Goal: Task Accomplishment & Management: Complete application form

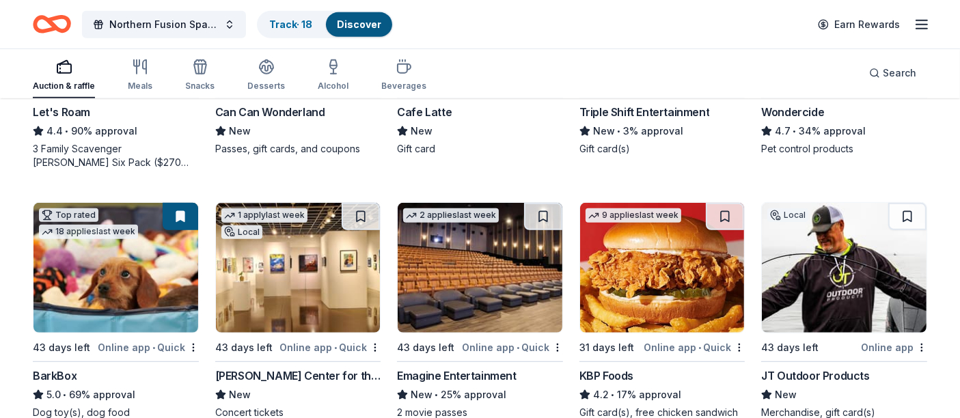
scroll to position [880, 0]
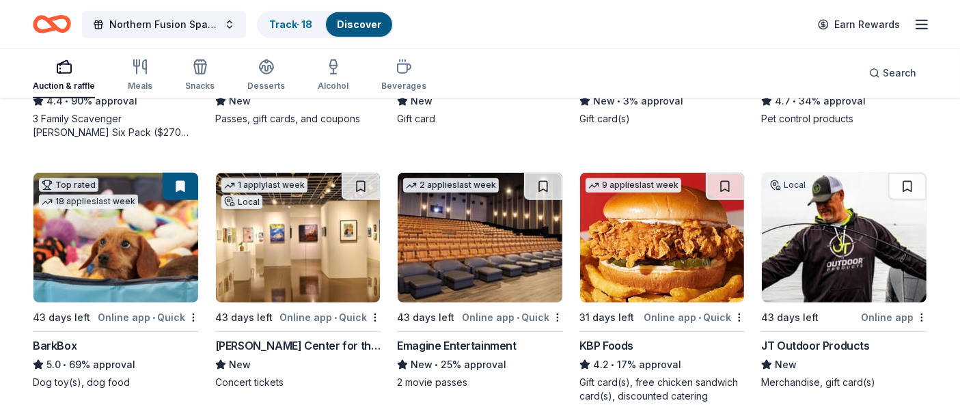
click at [452, 338] on div "Emagine Entertainment" at bounding box center [457, 346] width 120 height 16
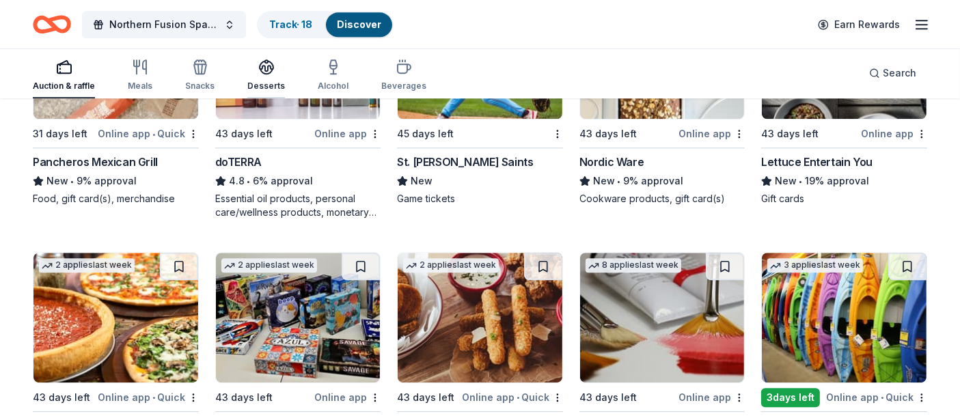
scroll to position [3583, 0]
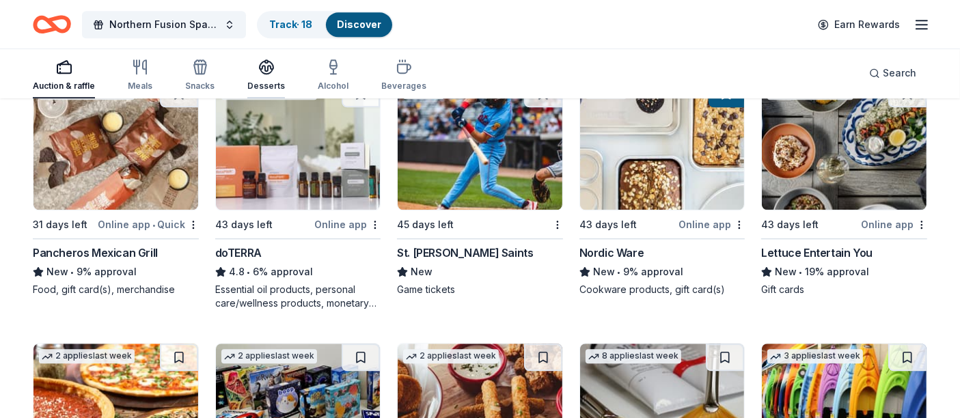
click at [253, 95] on button "Desserts" at bounding box center [266, 75] width 38 height 45
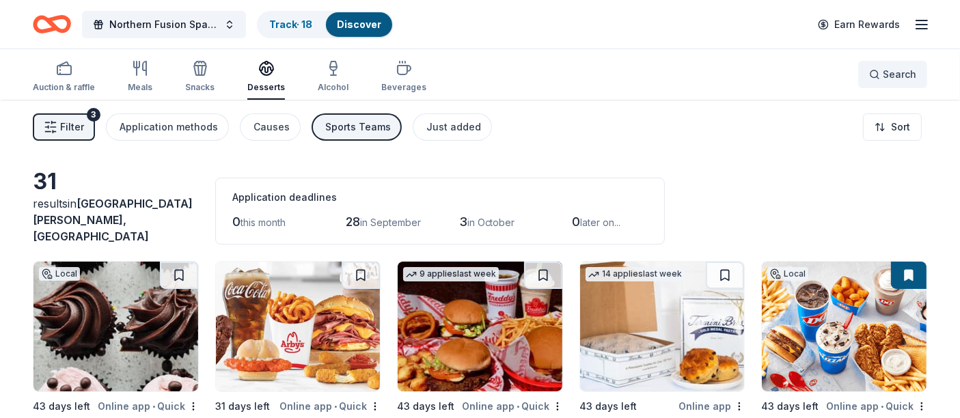
click at [885, 62] on button "Search" at bounding box center [892, 74] width 69 height 27
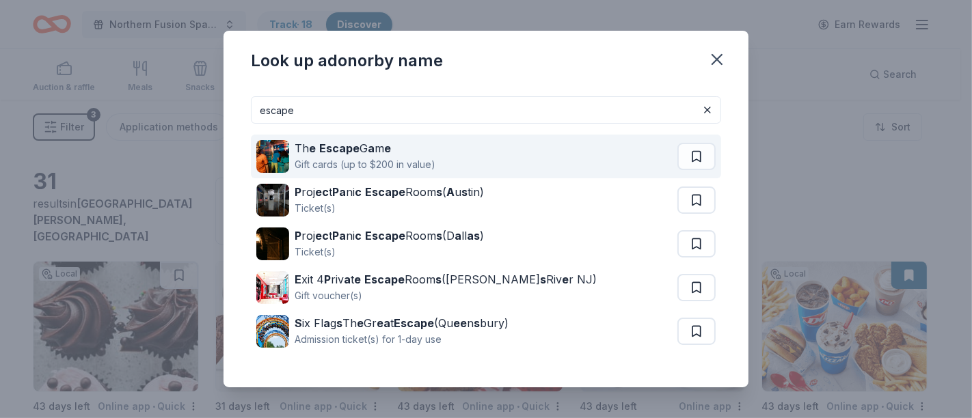
click at [437, 167] on div "Th e Escape G a m e Gift cards (up to $200 in value)" at bounding box center [466, 157] width 421 height 44
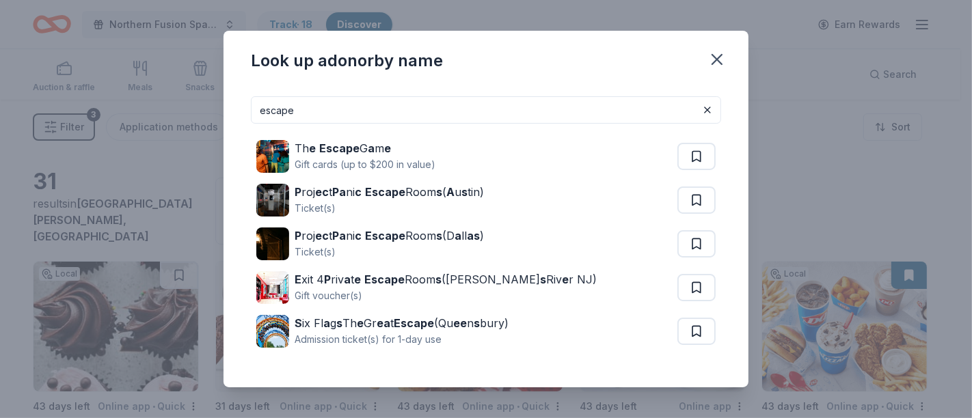
click at [307, 126] on div "Th e Escape G a m e Gift cards (up to $200 in value) P roj ec t Pa ni c Escape …" at bounding box center [486, 244] width 470 height 241
drag, startPoint x: 307, startPoint y: 120, endPoint x: 200, endPoint y: 118, distance: 107.3
click at [200, 118] on div "Look up a donor by name escape Th e Escape G a m e Gift cards (up to $200 in va…" at bounding box center [486, 209] width 972 height 418
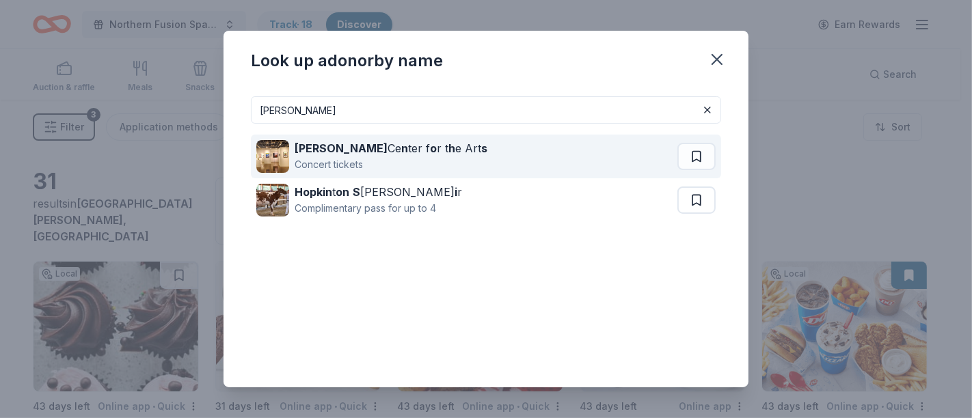
click at [305, 145] on strong "Hopkins" at bounding box center [340, 148] width 93 height 14
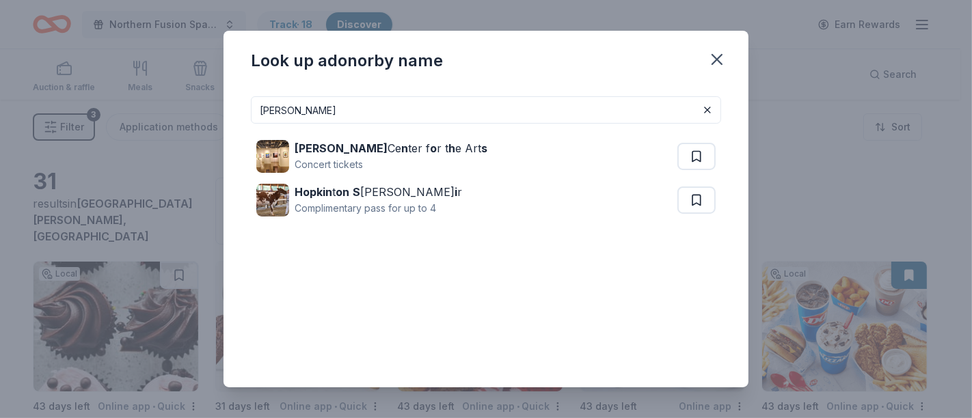
drag, startPoint x: 305, startPoint y: 110, endPoint x: 215, endPoint y: 176, distance: 111.4
click at [215, 176] on div "Look up a donor by name hopkins Hopkins Ce n ter f o r t h e Art s Concert tick…" at bounding box center [486, 209] width 972 height 418
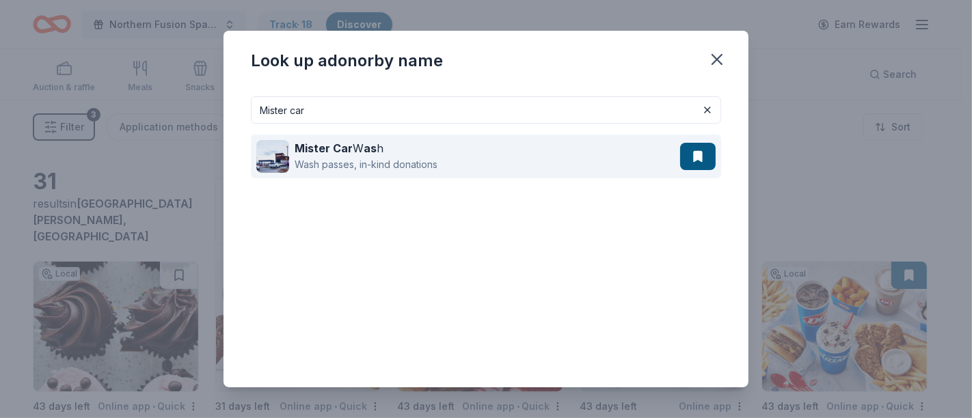
click at [345, 159] on div "Wash passes, in-kind donations" at bounding box center [365, 164] width 143 height 16
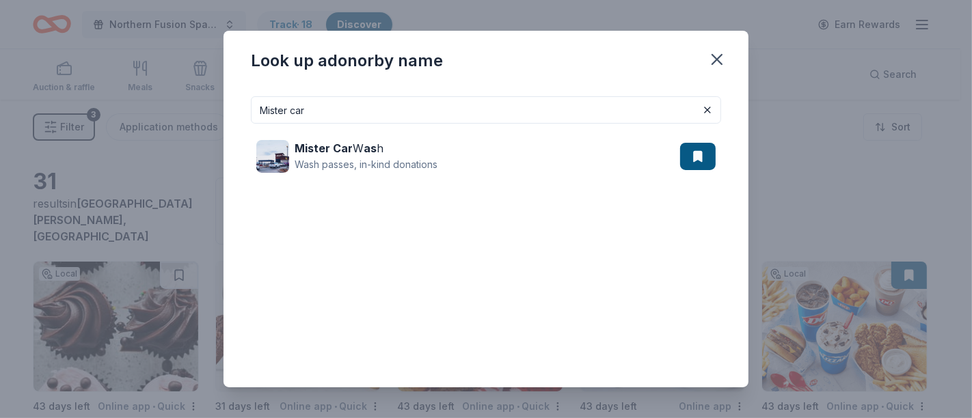
click at [329, 113] on input "Mister car" at bounding box center [486, 109] width 470 height 27
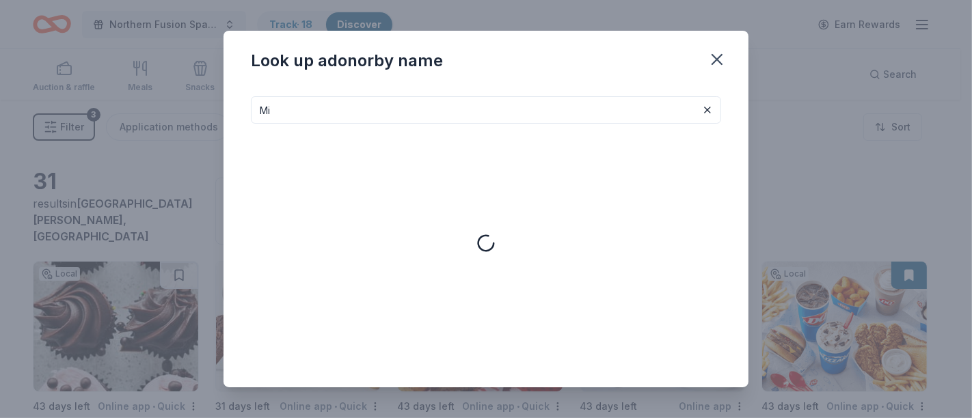
type input "M"
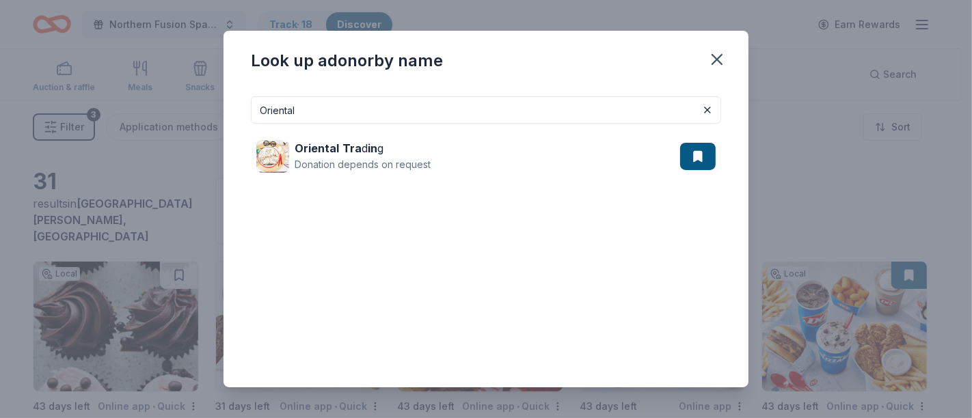
type input "Oriental"
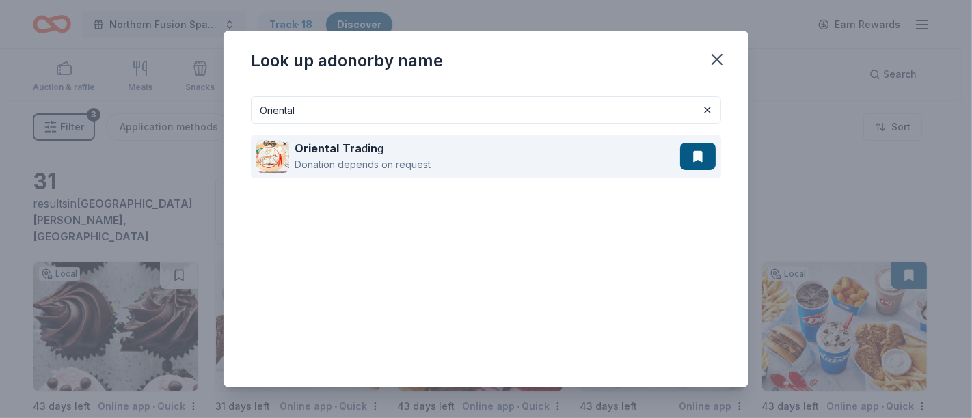
click at [404, 163] on div "Donation depends on request" at bounding box center [362, 164] width 136 height 16
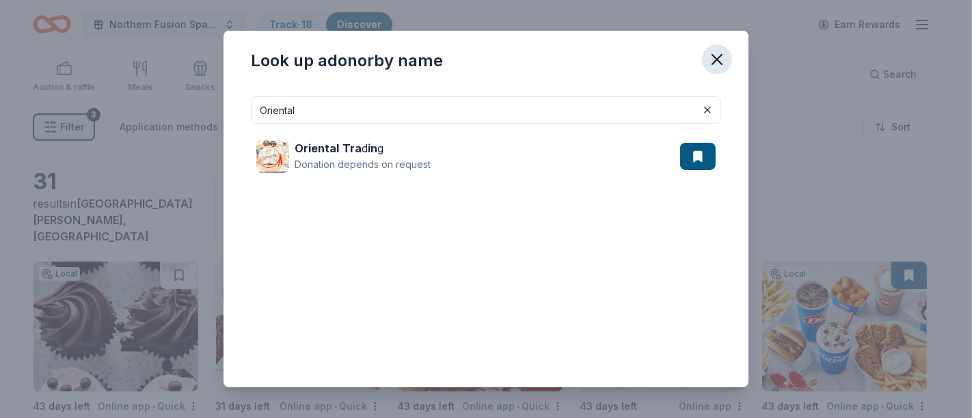
click at [712, 61] on icon "button" at bounding box center [716, 59] width 19 height 19
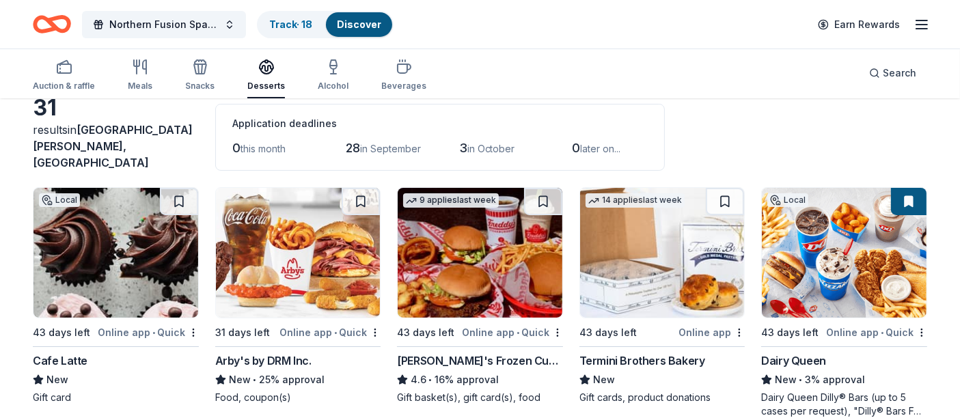
scroll to position [74, 0]
click at [901, 74] on span "Search" at bounding box center [899, 73] width 33 height 16
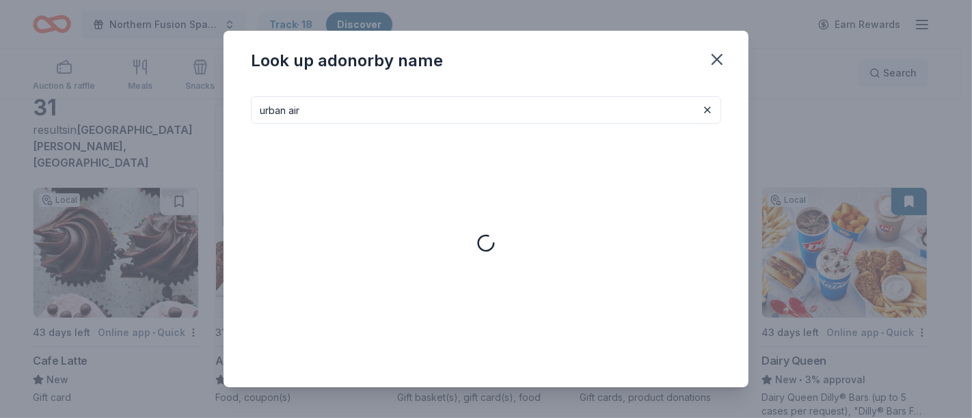
type input "urban air"
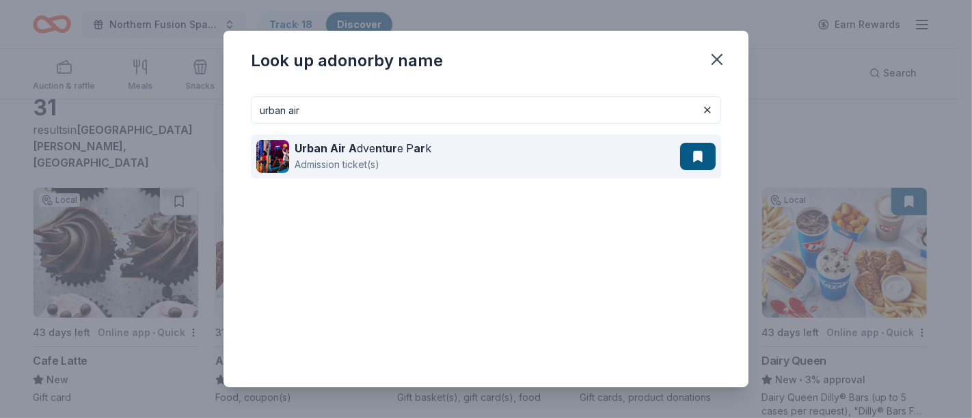
click at [493, 162] on div "Urban Air A dve n t ur e P ar k Admission ticket(s)" at bounding box center [468, 157] width 424 height 44
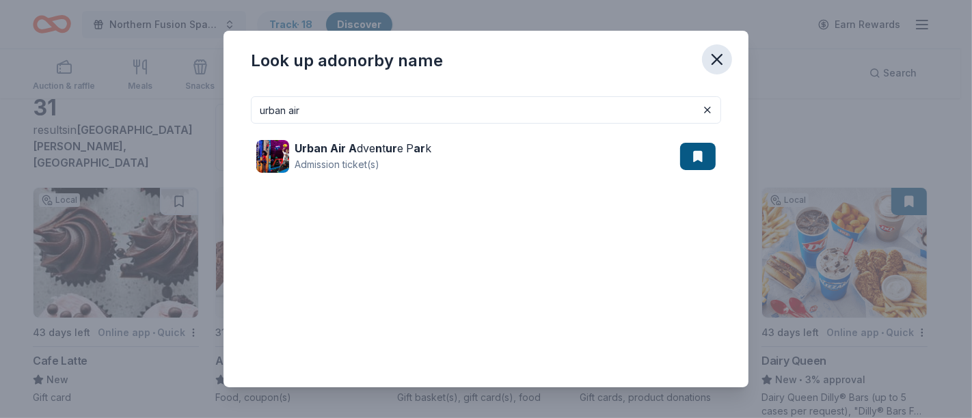
click at [718, 59] on icon "button" at bounding box center [716, 59] width 19 height 19
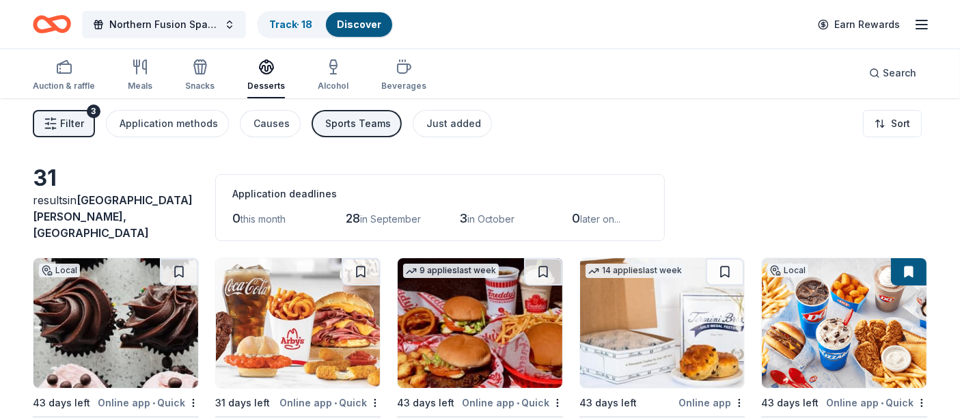
scroll to position [0, 0]
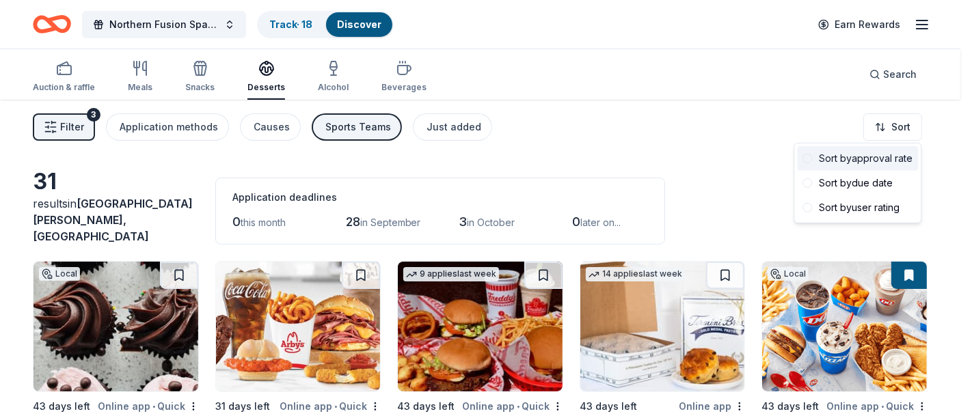
click at [866, 165] on div "Sort by approval rate" at bounding box center [857, 158] width 121 height 25
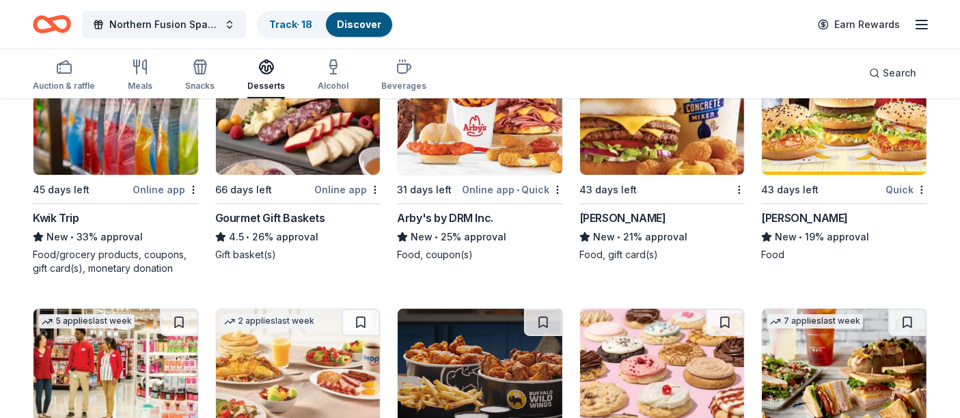
scroll to position [194, 0]
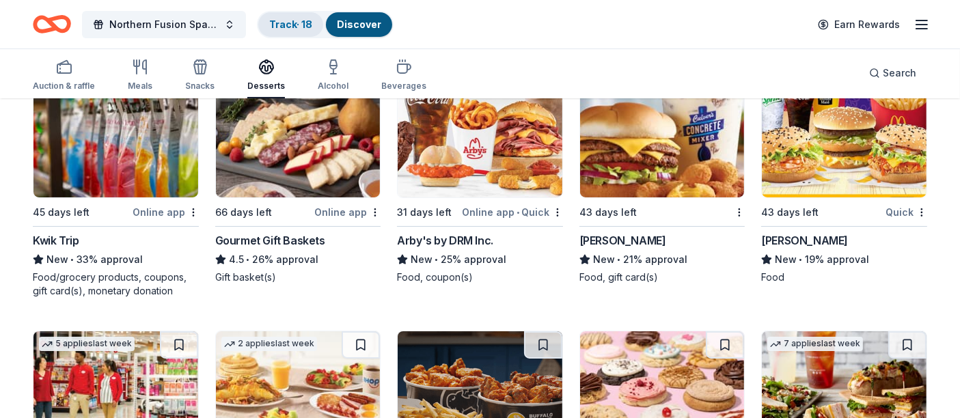
click at [302, 29] on link "Track · 18" at bounding box center [290, 24] width 43 height 12
click at [288, 27] on link "Track · 18" at bounding box center [290, 24] width 43 height 12
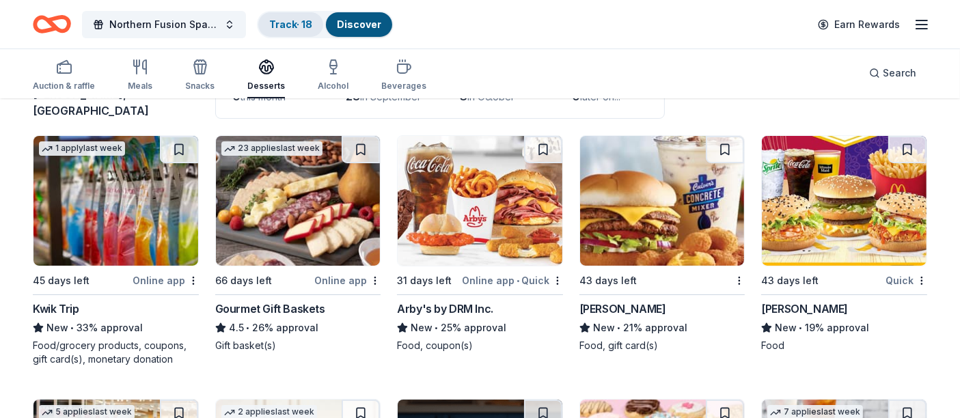
scroll to position [0, 0]
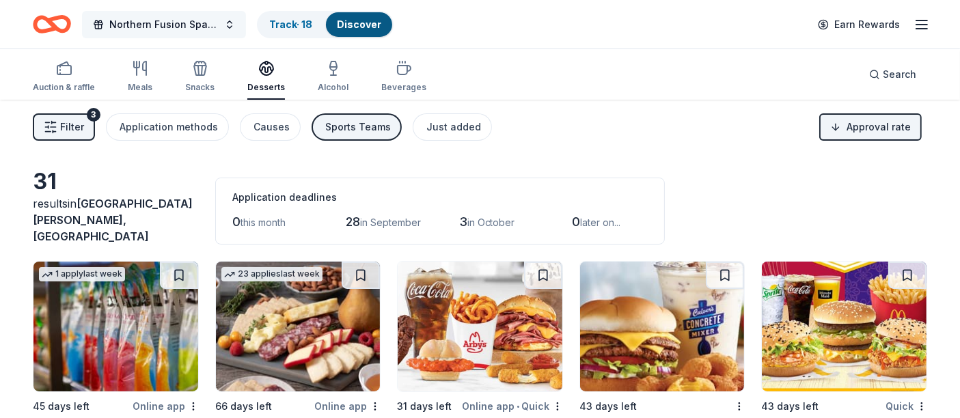
click at [230, 29] on button "Northern Fusion Spaghetti Fundraiser" at bounding box center [164, 24] width 164 height 27
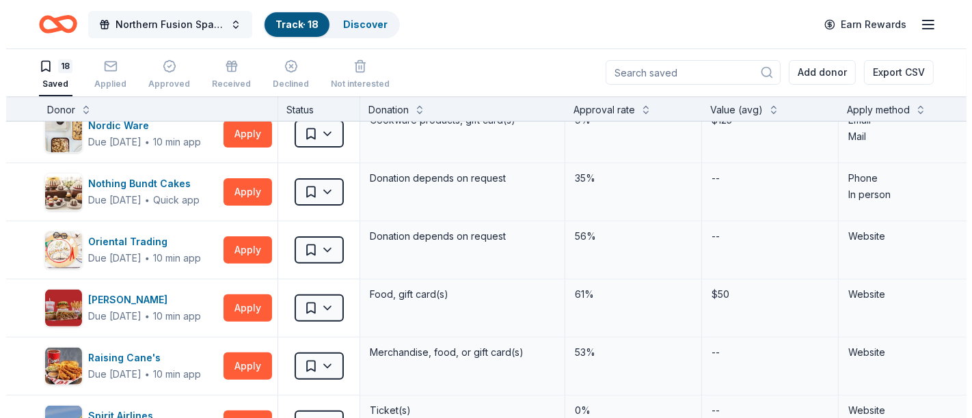
scroll to position [497, 0]
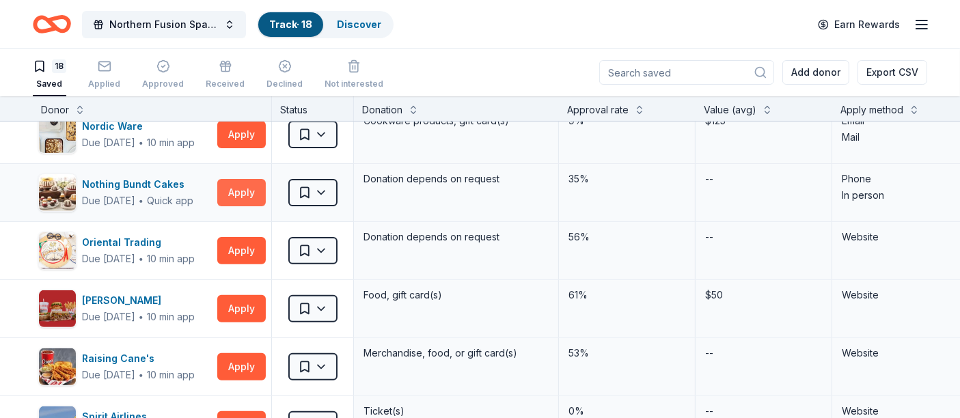
click at [244, 193] on button "Apply" at bounding box center [241, 192] width 49 height 27
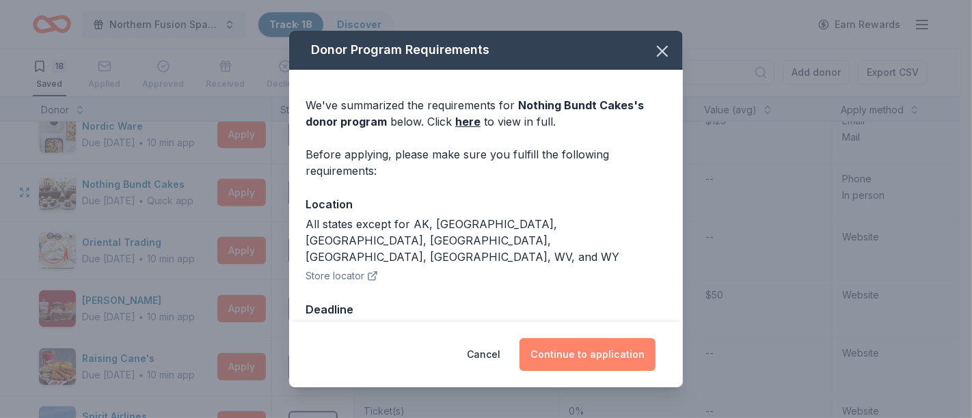
click at [581, 359] on button "Continue to application" at bounding box center [587, 354] width 136 height 33
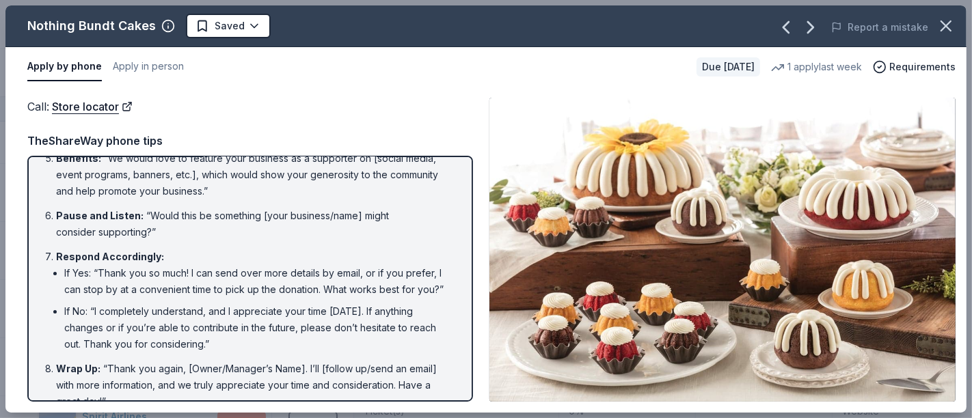
scroll to position [282, 0]
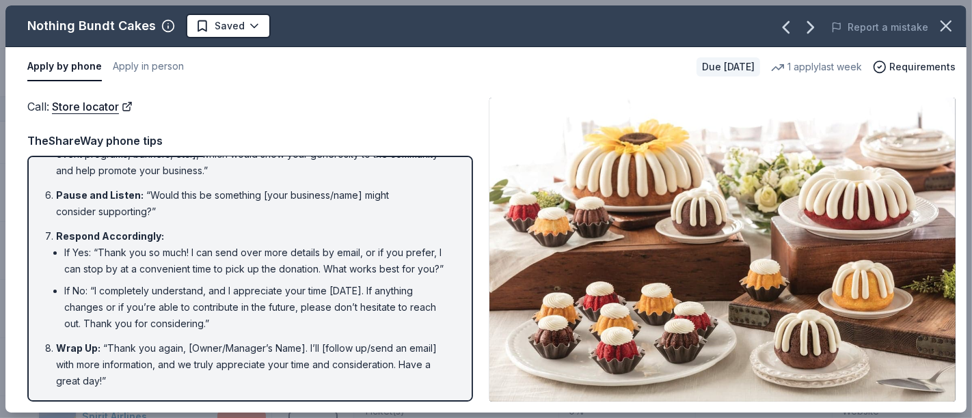
click at [552, 137] on img at bounding box center [722, 250] width 466 height 304
click at [163, 68] on button "Apply in person" at bounding box center [148, 67] width 71 height 29
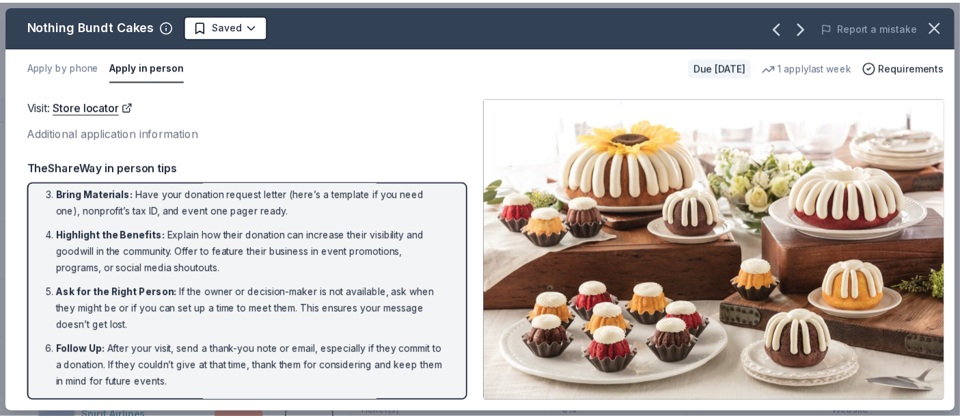
scroll to position [59, 0]
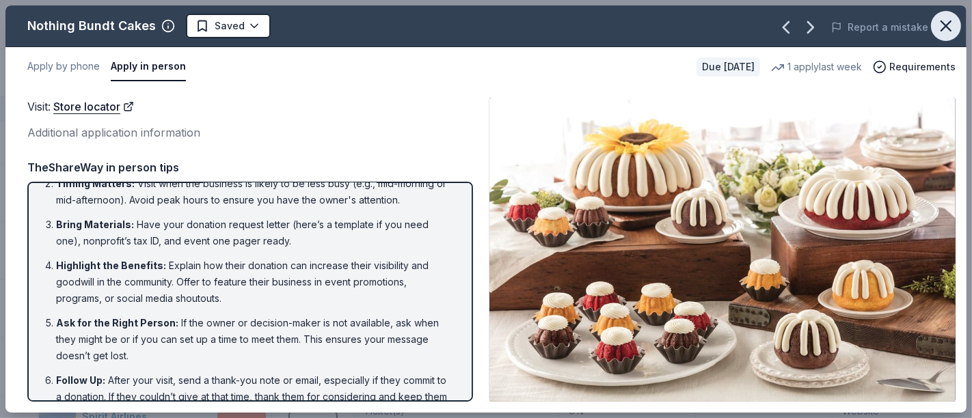
click at [946, 30] on icon "button" at bounding box center [945, 25] width 19 height 19
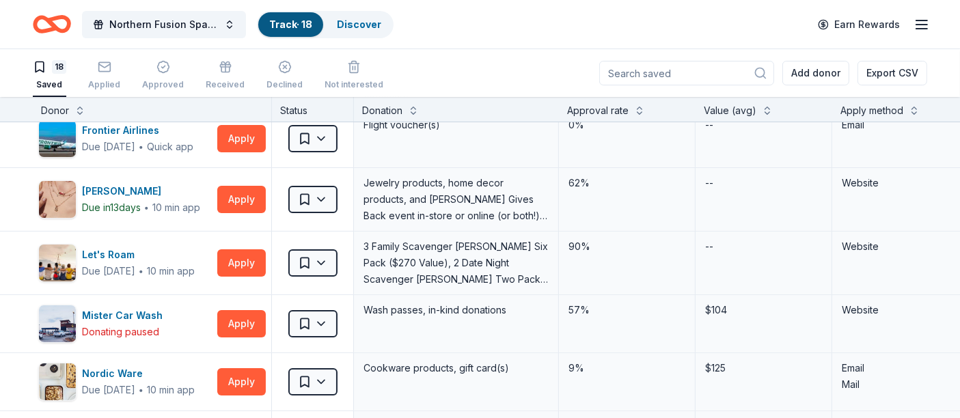
scroll to position [292, 0]
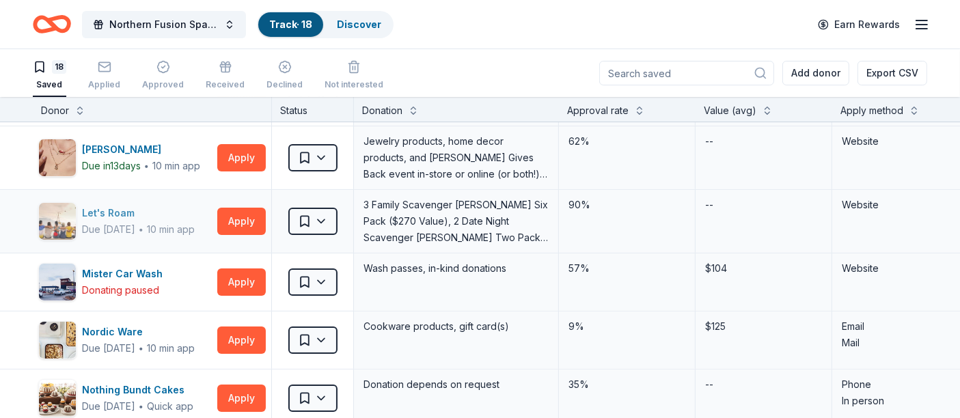
click at [49, 217] on img "button" at bounding box center [57, 221] width 37 height 37
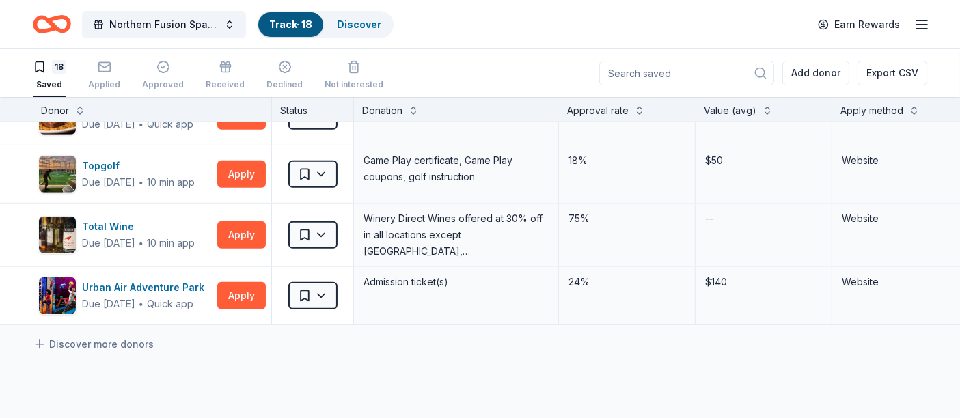
scroll to position [868, 0]
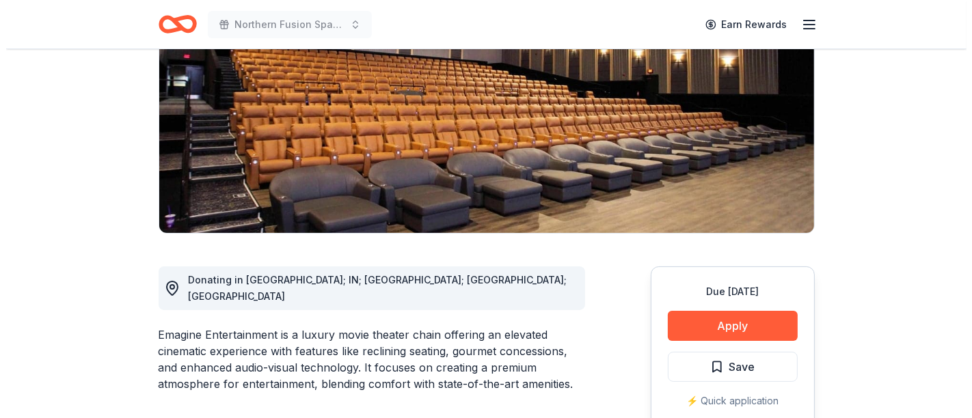
scroll to position [212, 0]
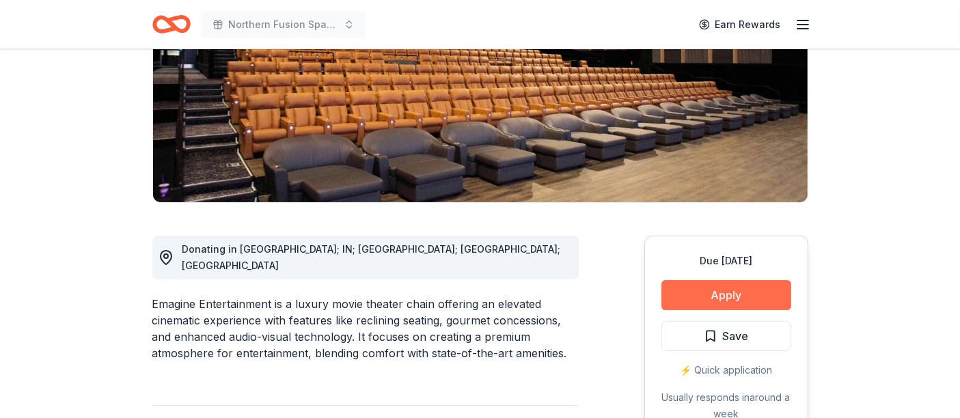
click at [694, 288] on button "Apply" at bounding box center [726, 295] width 130 height 30
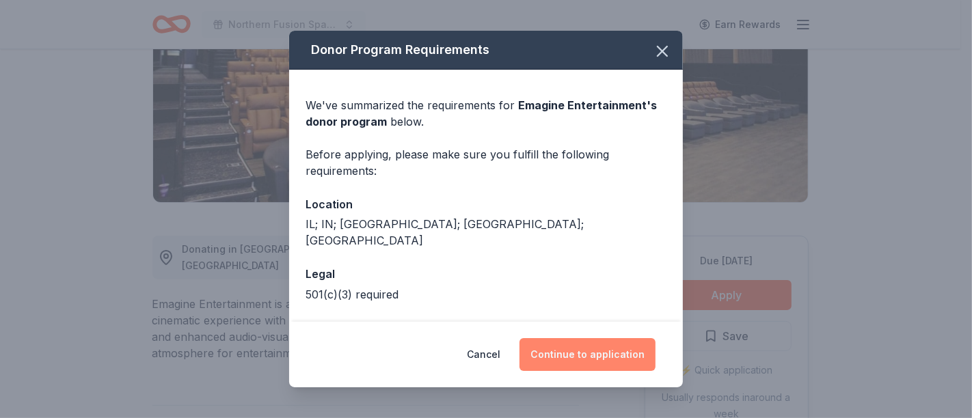
click at [549, 352] on button "Continue to application" at bounding box center [587, 354] width 136 height 33
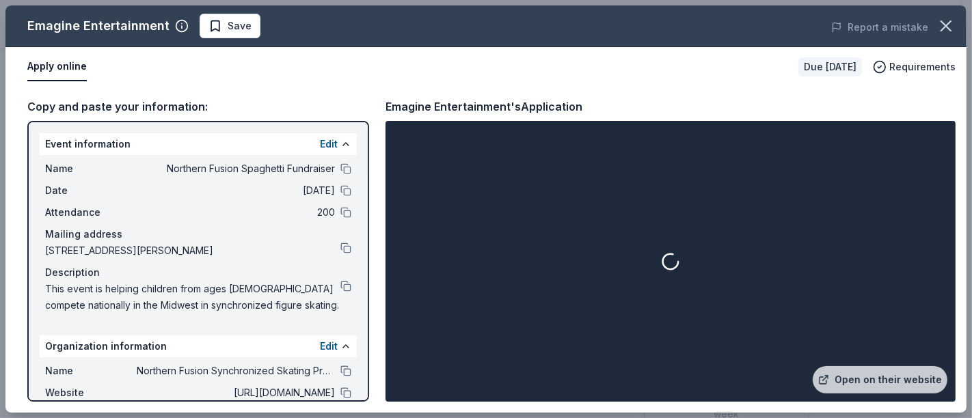
drag, startPoint x: 549, startPoint y: 352, endPoint x: 625, endPoint y: 305, distance: 89.5
click at [625, 305] on div at bounding box center [670, 261] width 564 height 275
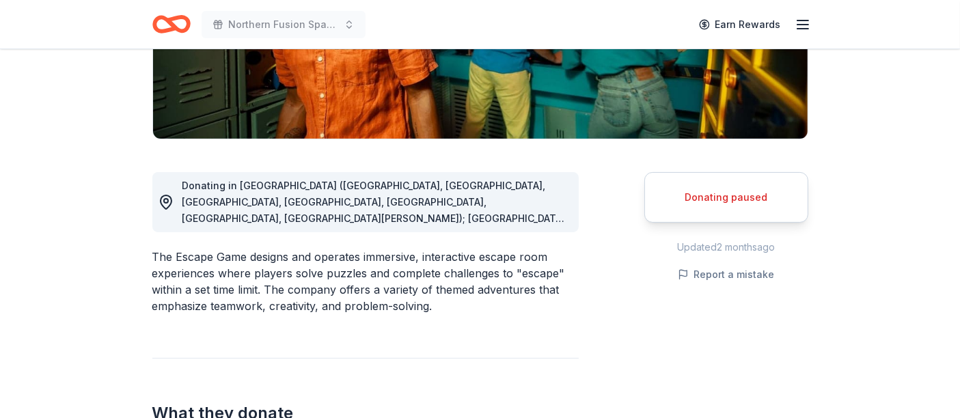
scroll to position [279, 0]
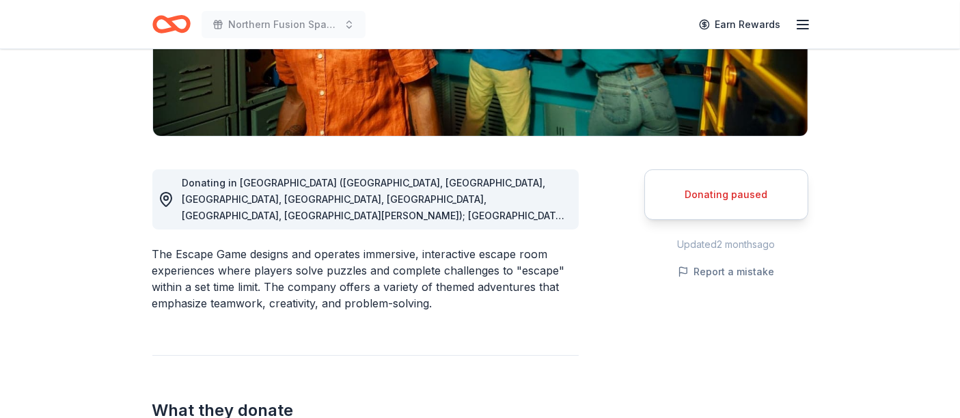
click at [763, 202] on div "Donating paused" at bounding box center [726, 194] width 164 height 51
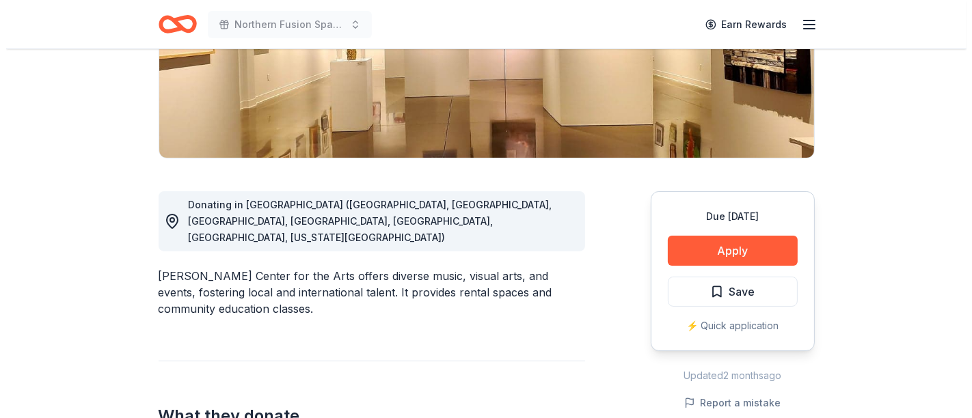
scroll to position [258, 0]
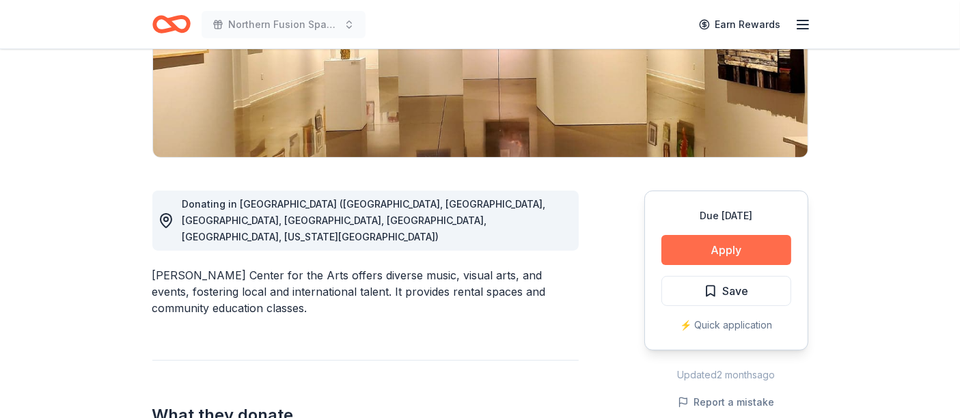
click at [745, 256] on button "Apply" at bounding box center [726, 250] width 130 height 30
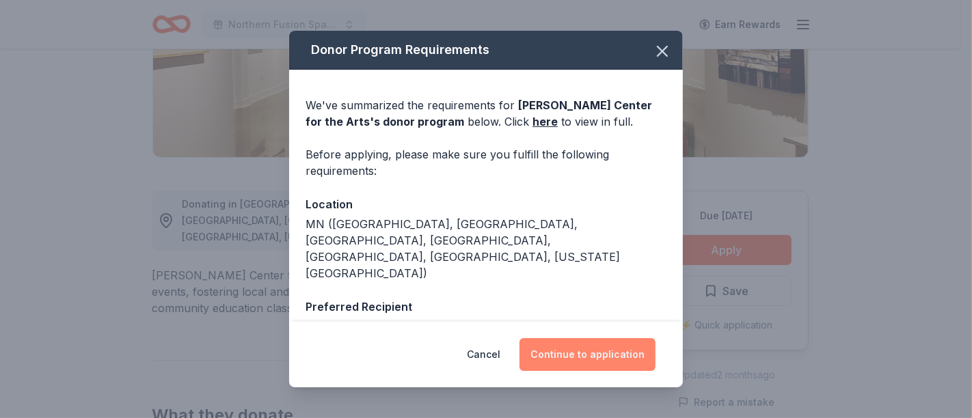
click at [609, 344] on button "Continue to application" at bounding box center [587, 354] width 136 height 33
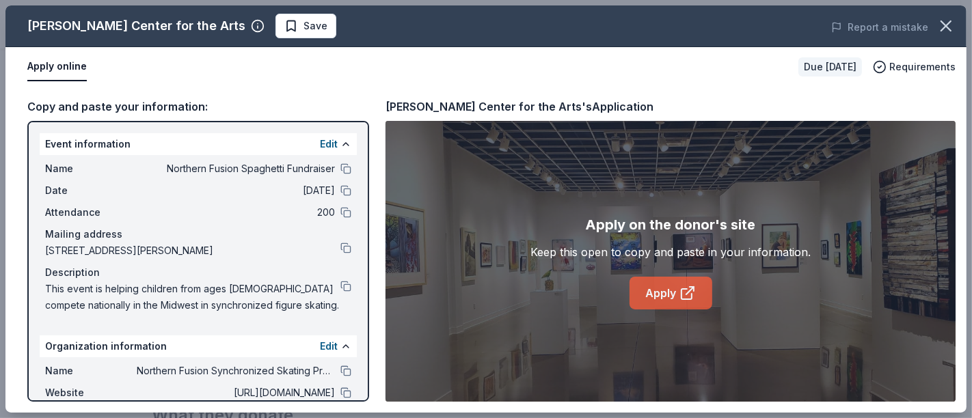
click at [652, 284] on link "Apply" at bounding box center [670, 293] width 83 height 33
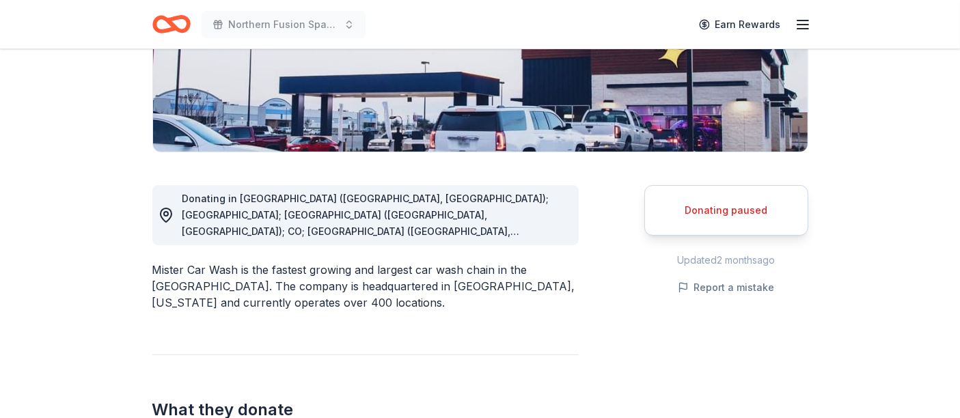
scroll to position [267, 0]
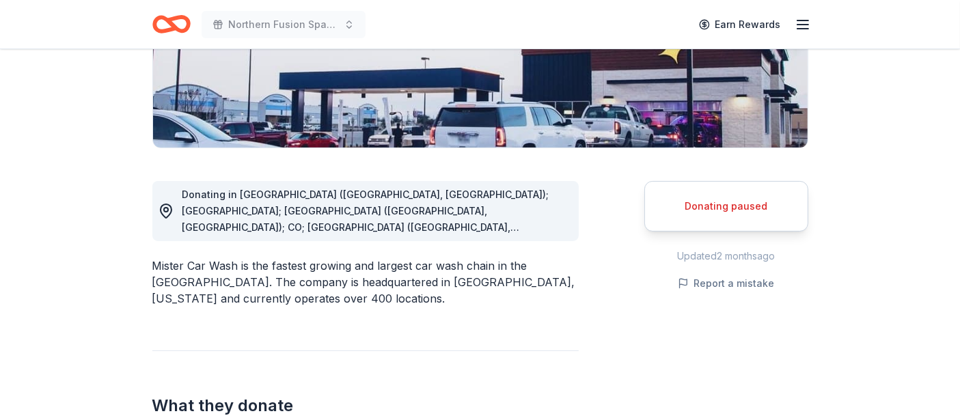
click at [438, 120] on img at bounding box center [480, 17] width 655 height 261
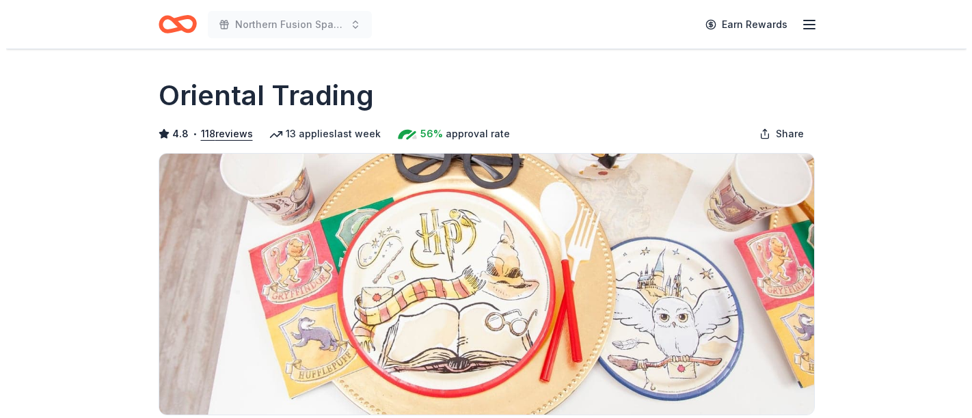
scroll to position [280, 0]
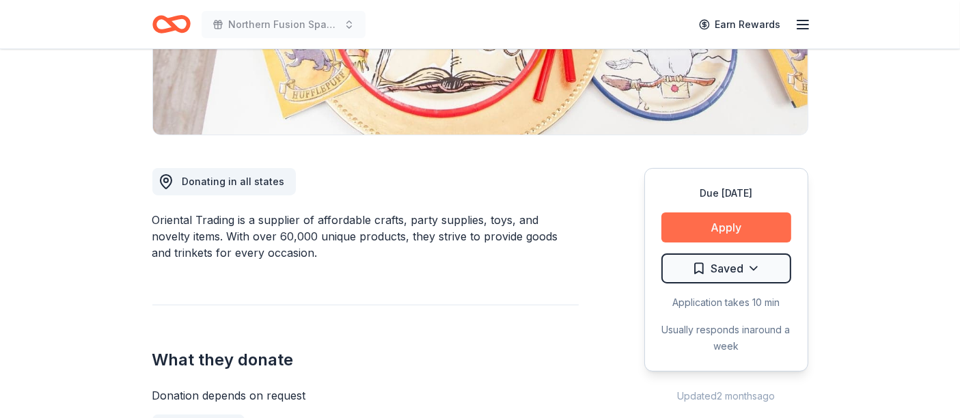
click at [744, 225] on button "Apply" at bounding box center [726, 227] width 130 height 30
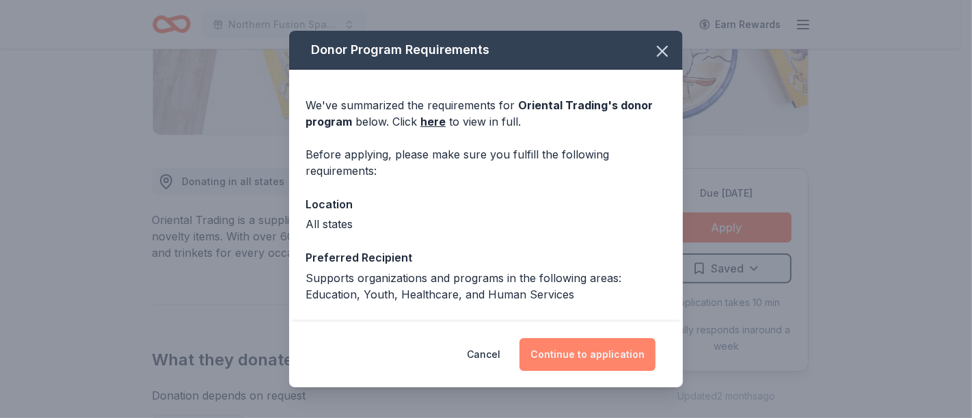
click at [577, 348] on button "Continue to application" at bounding box center [587, 354] width 136 height 33
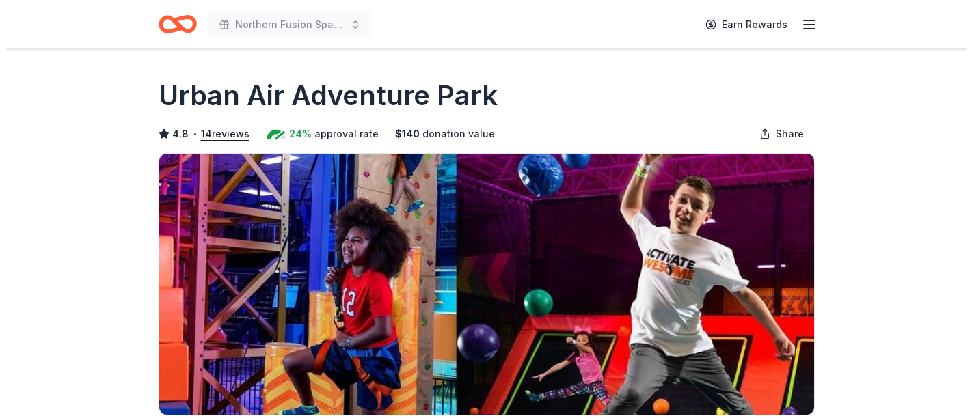
scroll to position [268, 0]
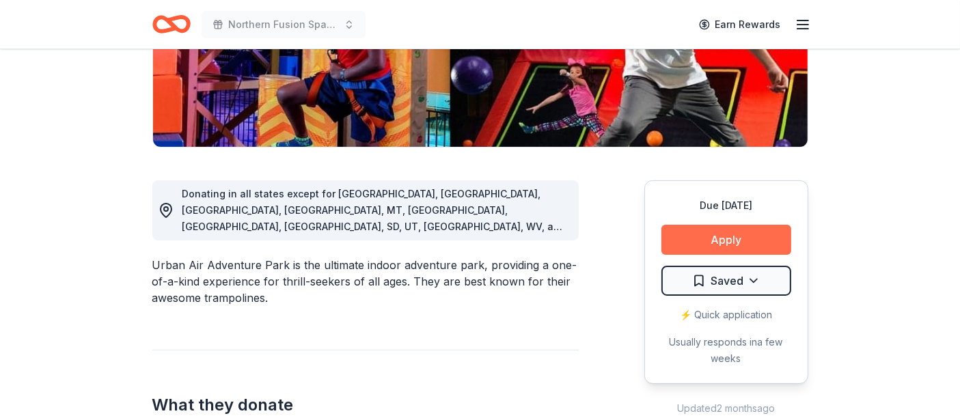
click at [752, 240] on button "Apply" at bounding box center [726, 240] width 130 height 30
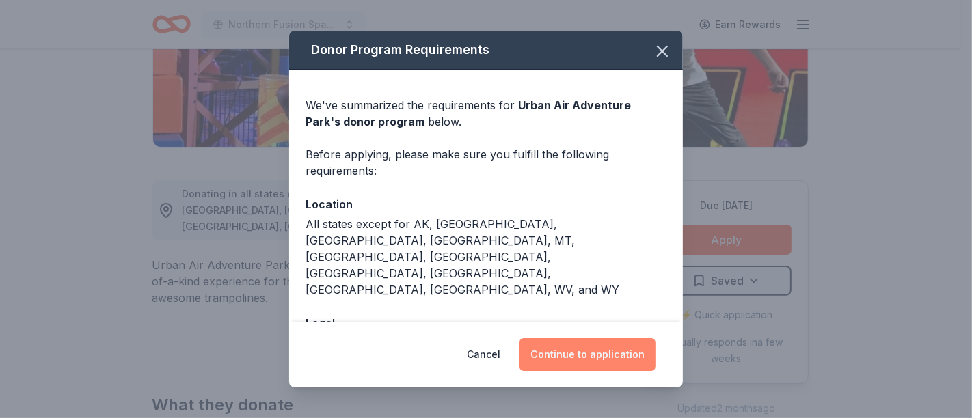
click at [564, 362] on button "Continue to application" at bounding box center [587, 354] width 136 height 33
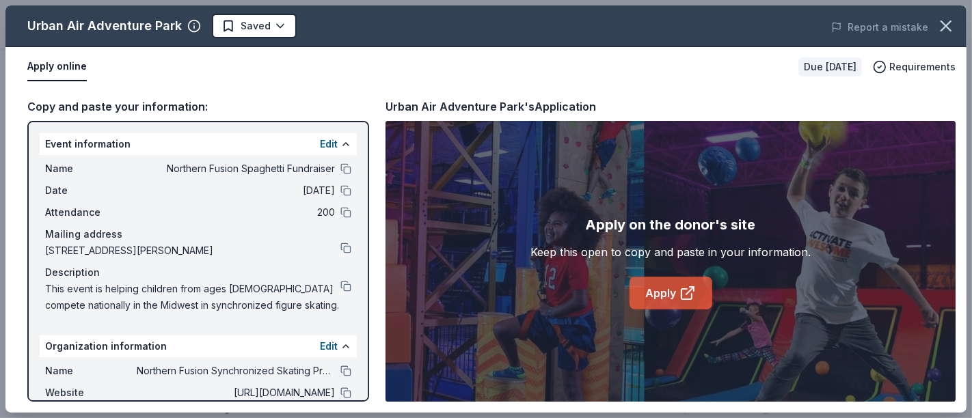
click at [664, 294] on link "Apply" at bounding box center [670, 293] width 83 height 33
